Goal: Task Accomplishment & Management: Manage account settings

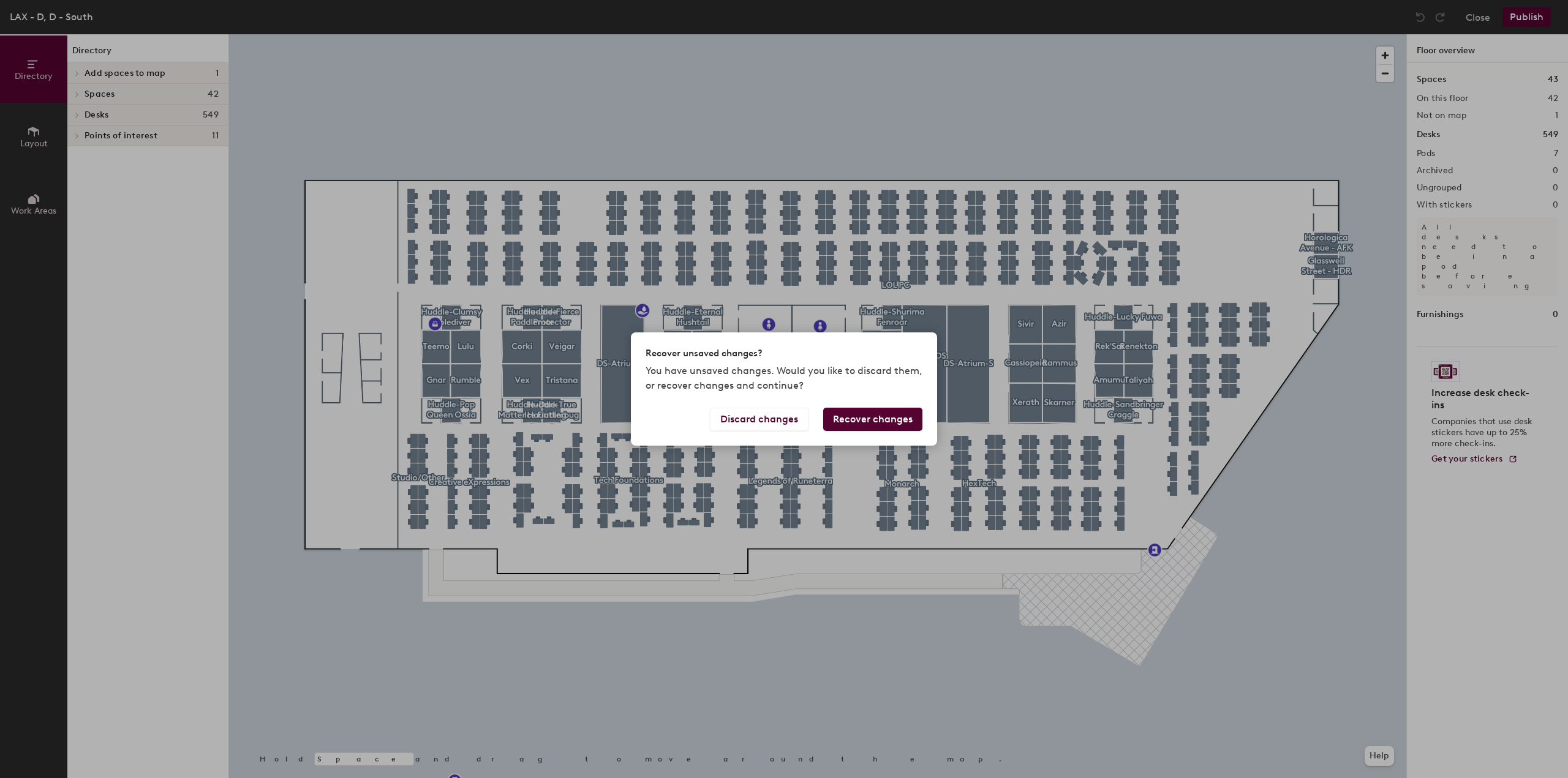
click at [912, 418] on button "Recover changes" at bounding box center [873, 419] width 99 height 23
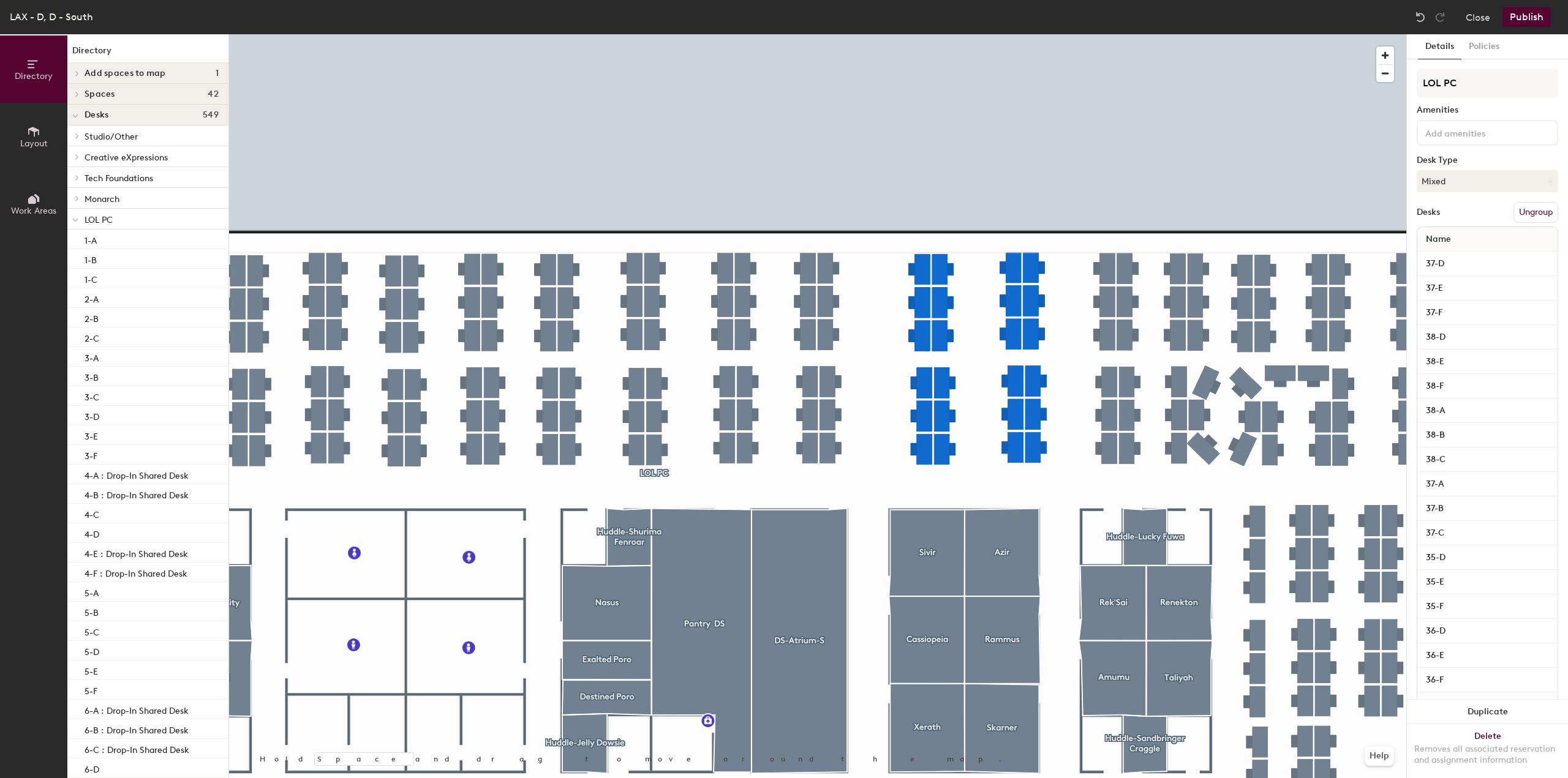
click at [1042, 35] on div at bounding box center [817, 35] width 1177 height 0
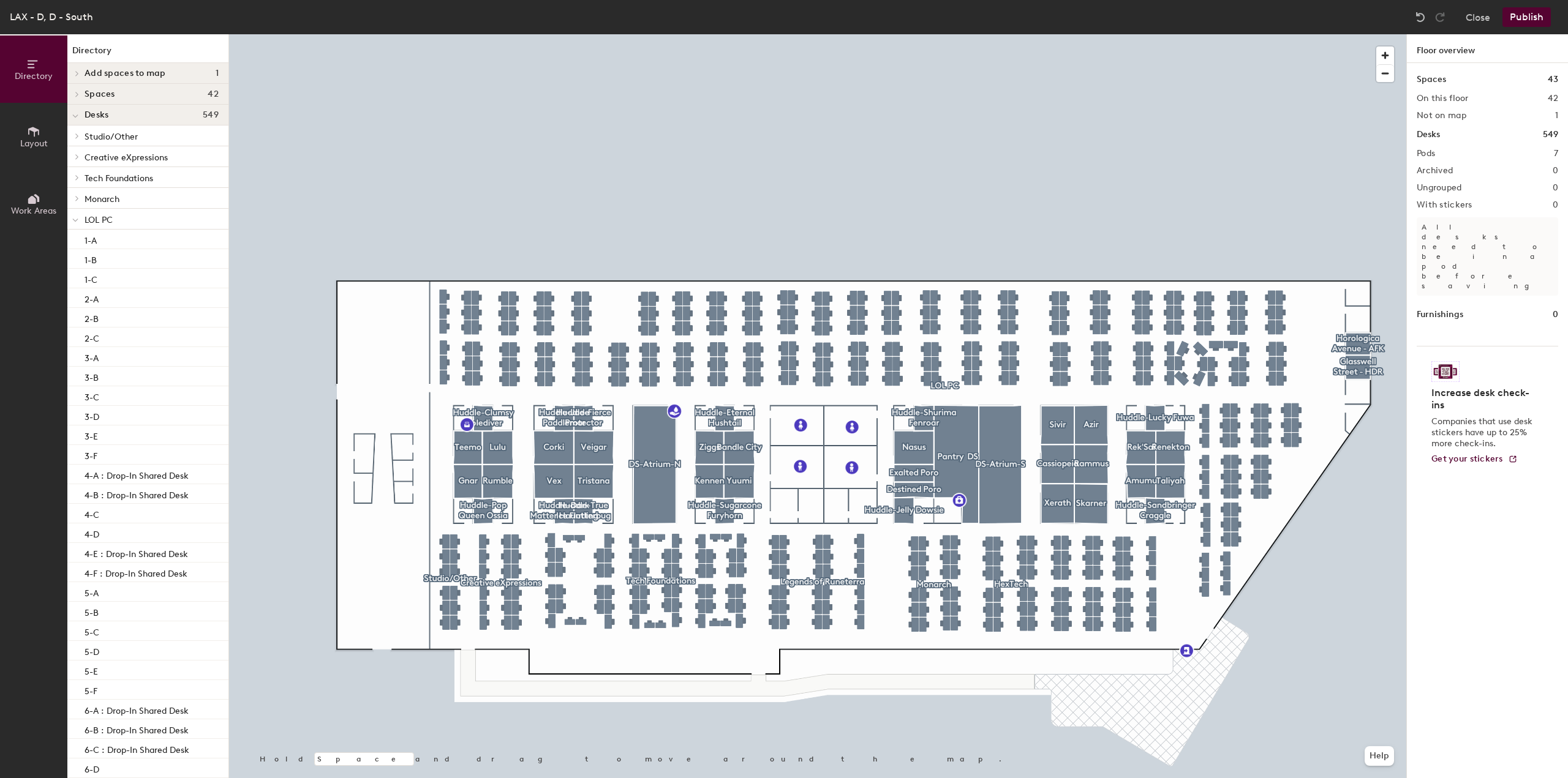
click at [1527, 21] on button "Publish" at bounding box center [1526, 16] width 48 height 20
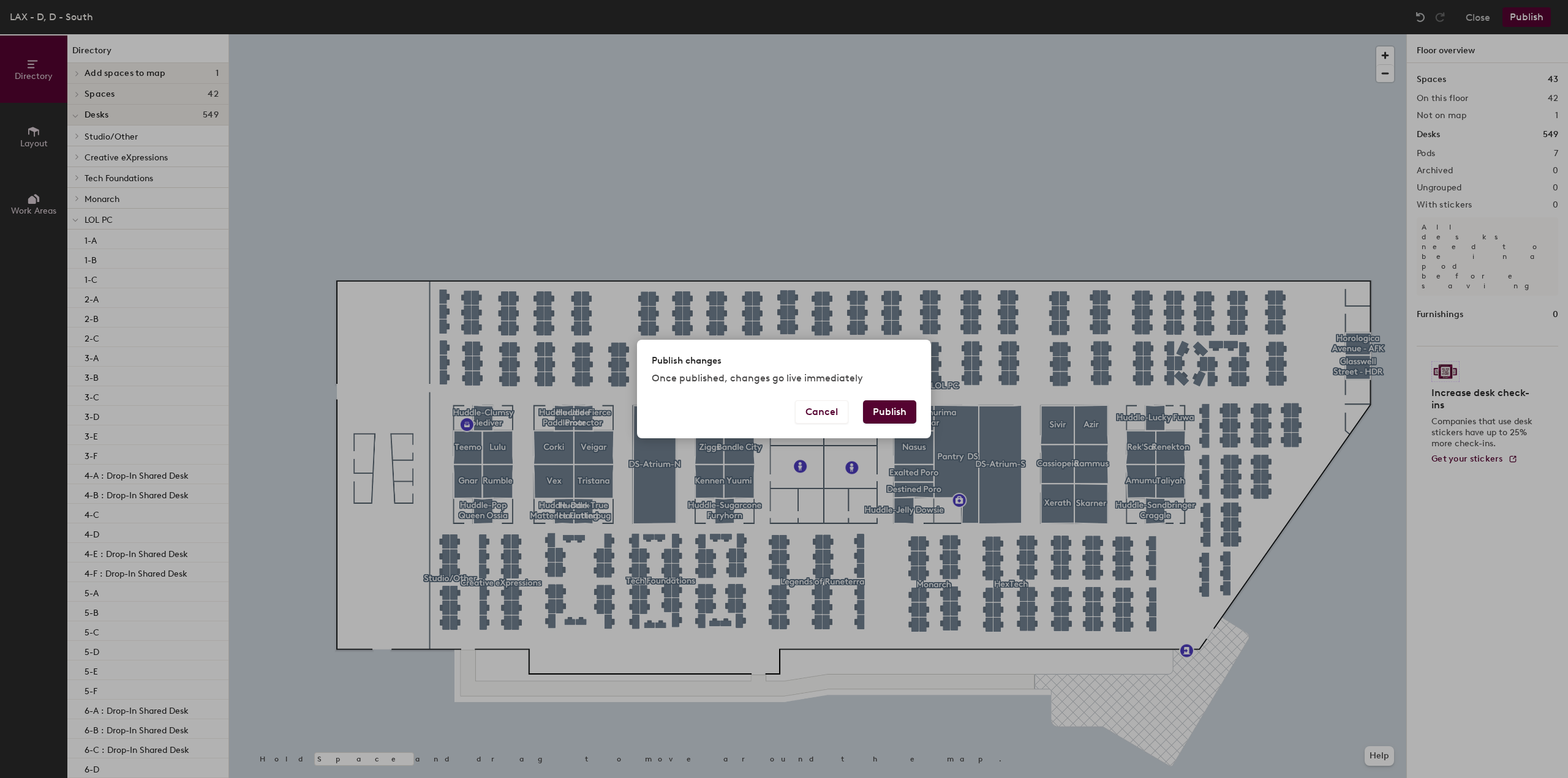
click at [877, 417] on button "Publish" at bounding box center [890, 411] width 54 height 23
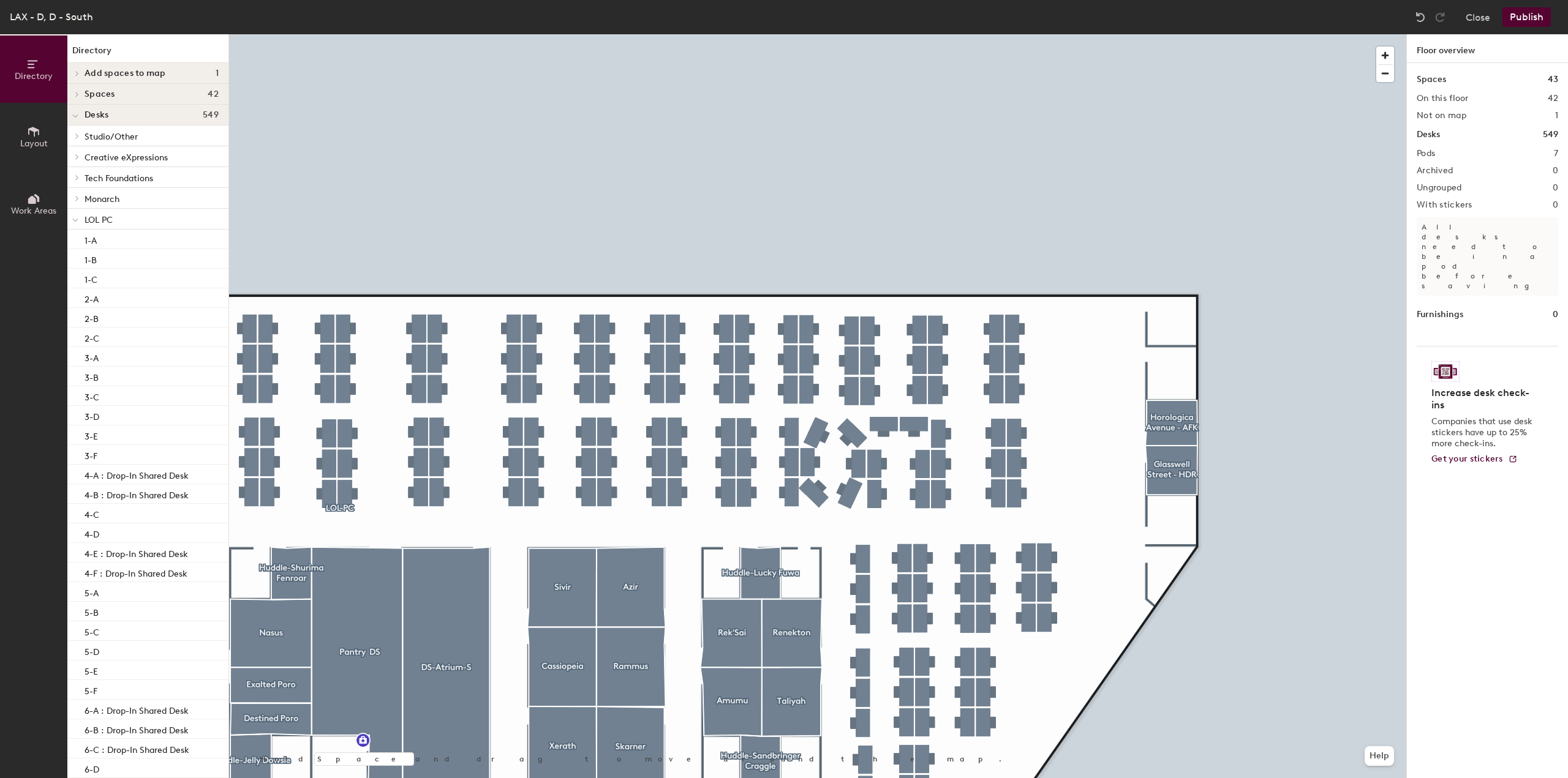
click at [1508, 7] on button "Publish" at bounding box center [1526, 16] width 48 height 20
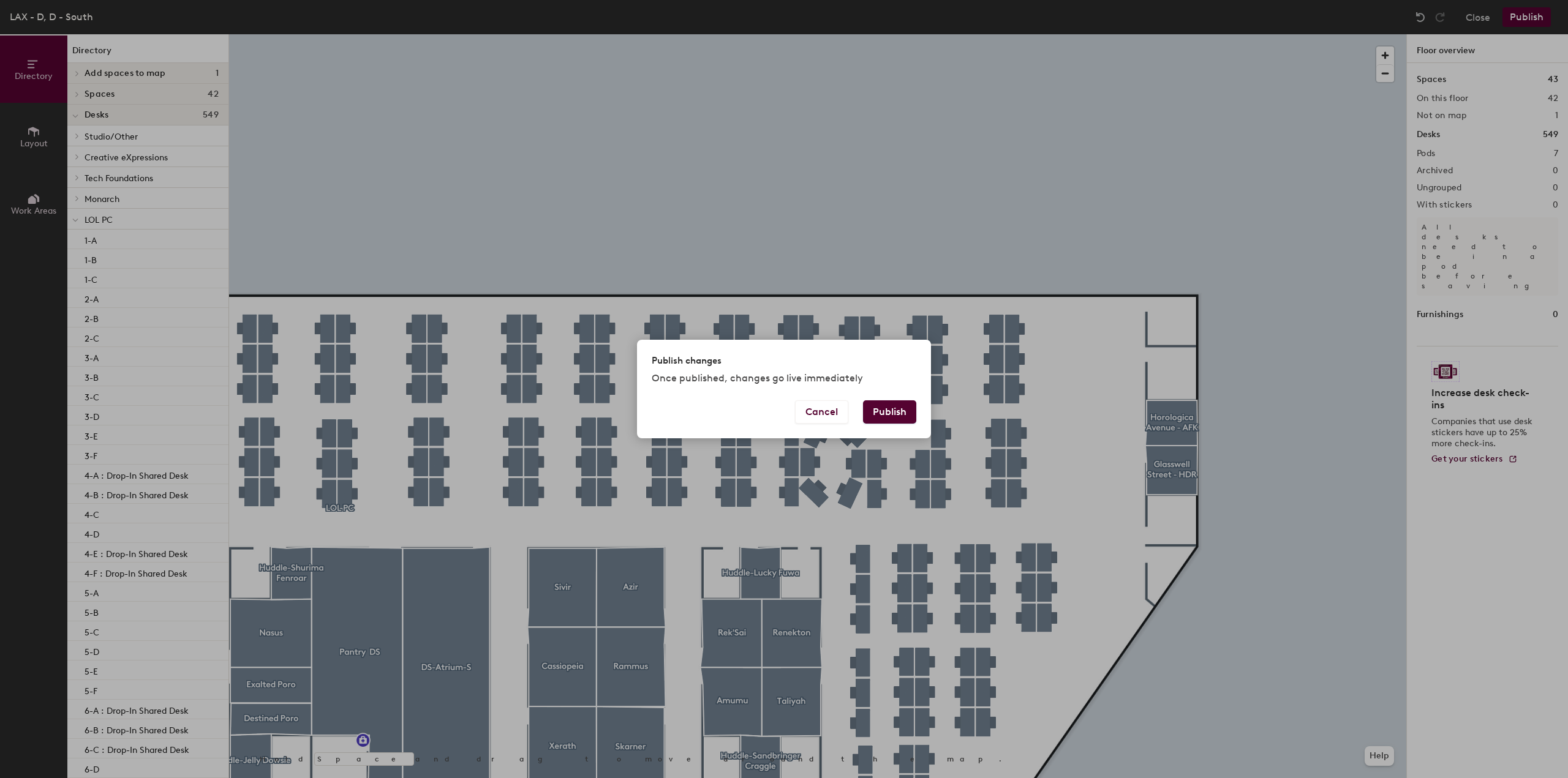
click at [898, 413] on button "Publish" at bounding box center [890, 411] width 54 height 23
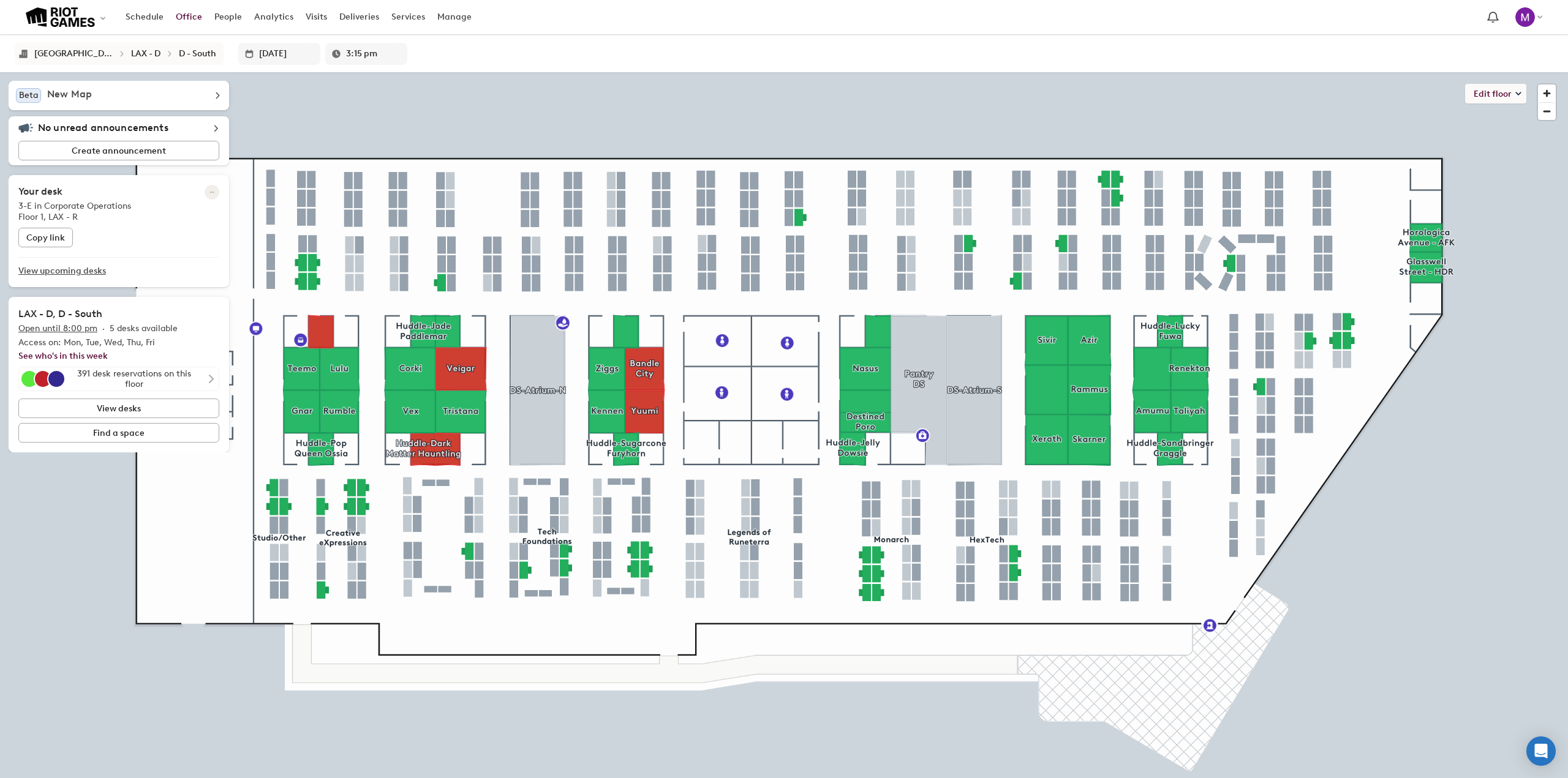
type input "3:20 pm"
